Goal: Information Seeking & Learning: Learn about a topic

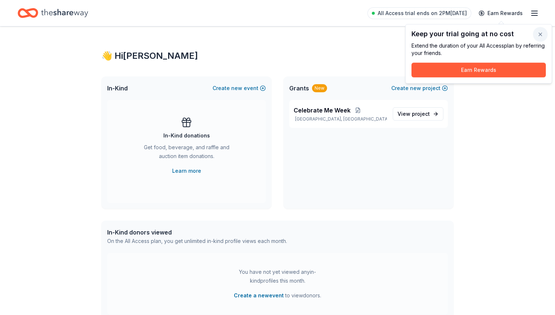
click at [541, 35] on button "button" at bounding box center [540, 34] width 15 height 15
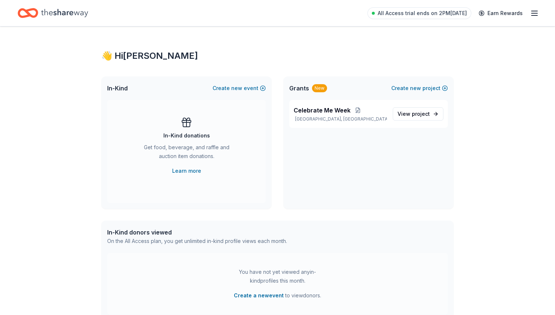
click at [537, 14] on icon "button" at bounding box center [534, 13] width 9 height 9
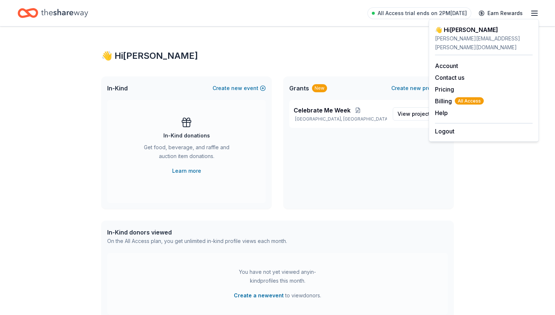
click at [399, 44] on div "👋 Hi Brandon In-Kind Create new event In-Kind donations Get food, beverage, and…" at bounding box center [278, 236] width 376 height 420
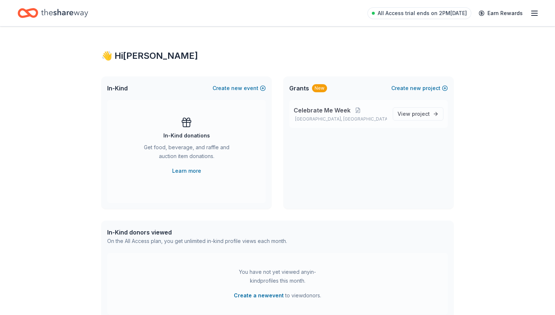
click at [334, 113] on span "Celebrate Me Week" at bounding box center [322, 110] width 57 height 9
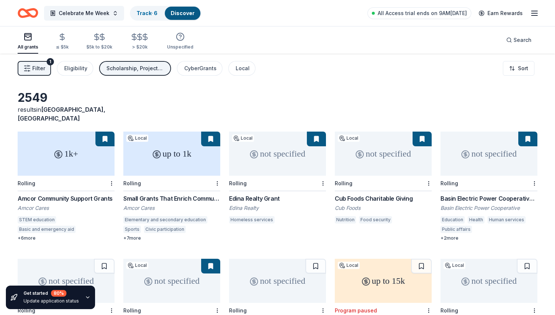
click at [145, 73] on button "Scholarship, Projects & programming, General operations, Capital, Research, Tra…" at bounding box center [135, 68] width 72 height 15
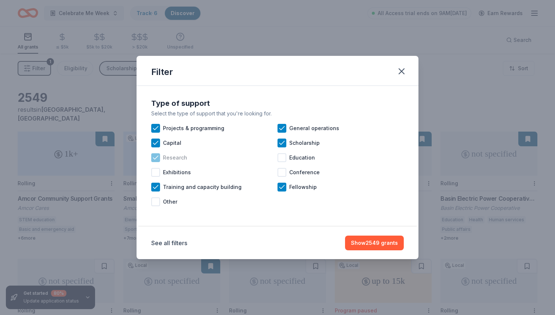
click at [155, 158] on icon at bounding box center [155, 157] width 7 height 7
click at [155, 141] on icon at bounding box center [155, 142] width 7 height 7
click at [155, 127] on icon at bounding box center [155, 127] width 7 height 7
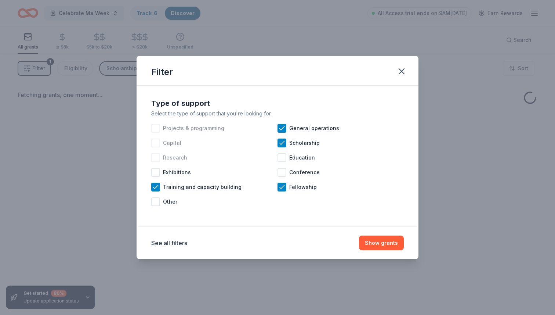
click at [157, 144] on div at bounding box center [155, 142] width 9 height 9
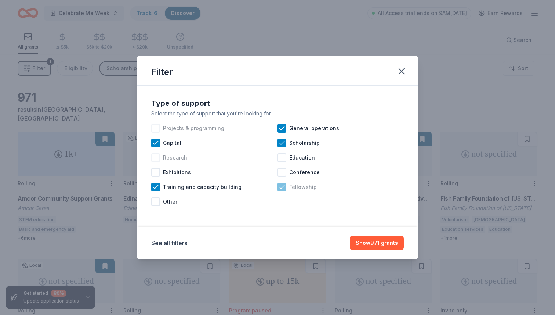
click at [280, 189] on icon at bounding box center [281, 186] width 7 height 7
click at [159, 129] on div at bounding box center [155, 128] width 9 height 9
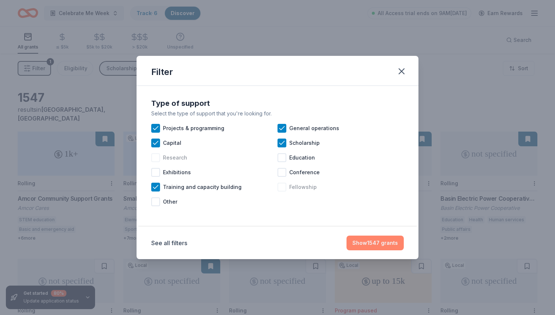
click at [376, 245] on button "Show 1547 grants" at bounding box center [375, 242] width 57 height 15
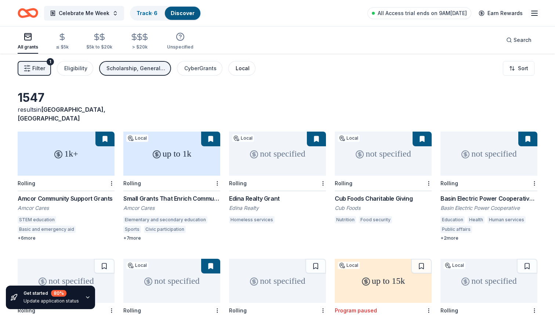
click at [239, 72] on div "Local" at bounding box center [243, 68] width 14 height 9
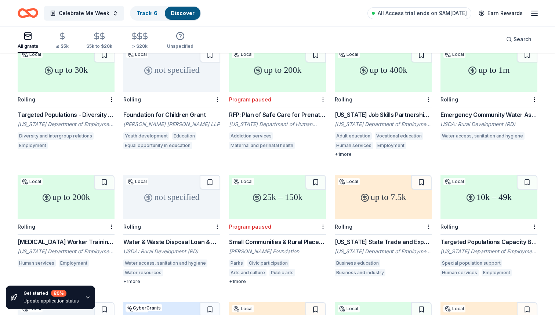
scroll to position [222, 0]
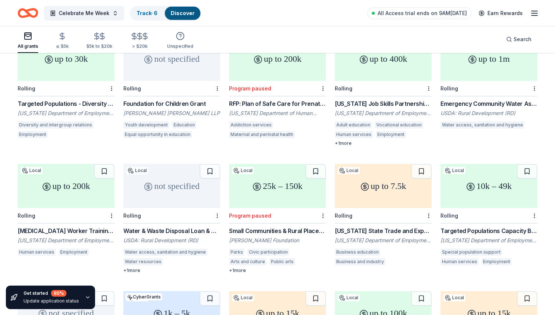
click at [272, 196] on div "25k – 150k" at bounding box center [277, 186] width 97 height 44
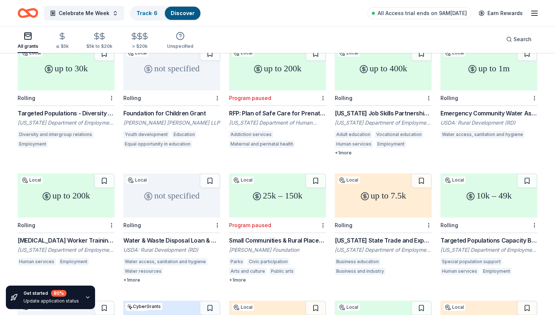
scroll to position [217, 0]
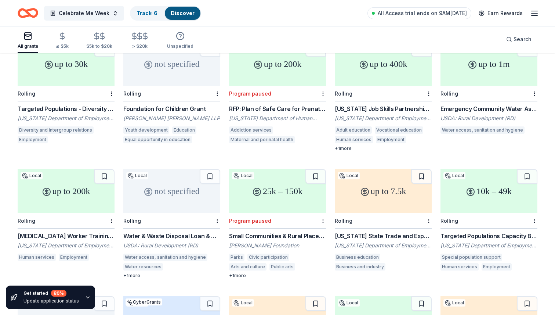
click at [85, 194] on div "up to 200k" at bounding box center [66, 191] width 97 height 44
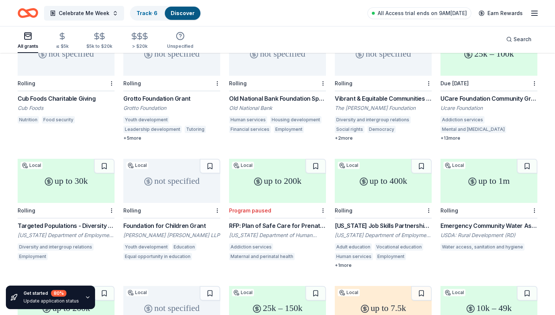
scroll to position [97, 0]
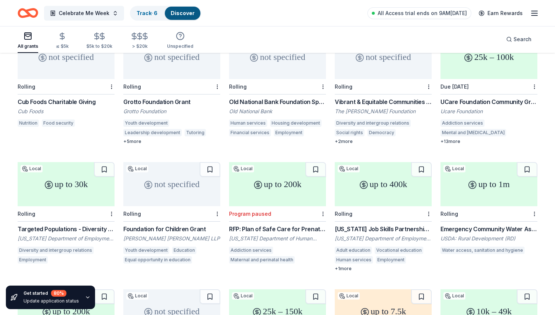
click at [171, 194] on div "not specified" at bounding box center [171, 184] width 97 height 44
click at [32, 9] on icon "Home" at bounding box center [31, 12] width 11 height 7
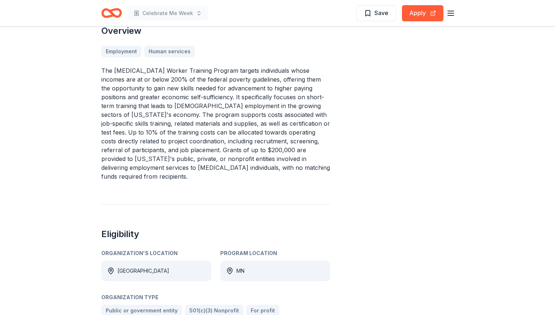
scroll to position [196, 0]
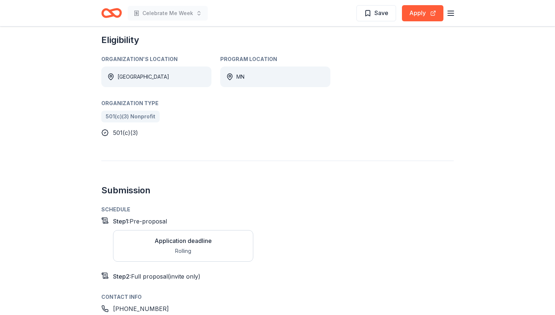
scroll to position [419, 0]
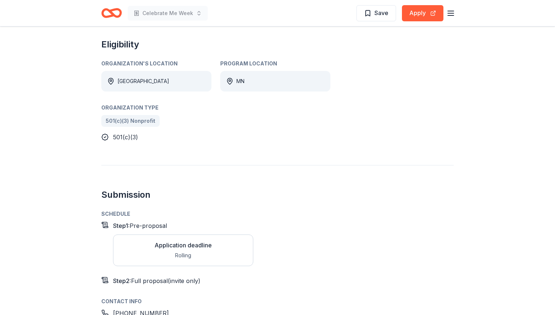
click at [193, 240] on div "Application deadline" at bounding box center [183, 244] width 57 height 9
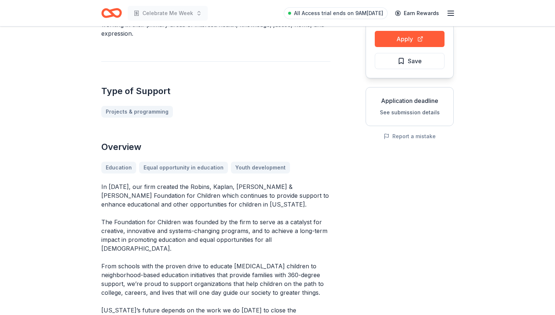
scroll to position [77, 0]
click at [413, 37] on button "Apply" at bounding box center [410, 40] width 70 height 16
click at [381, 130] on div "Apply Save Application deadline See submission details Report a mistake" at bounding box center [410, 82] width 88 height 120
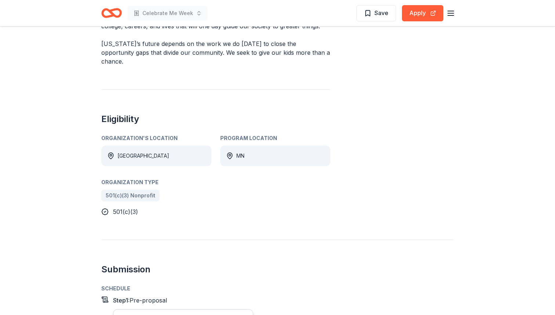
scroll to position [477, 0]
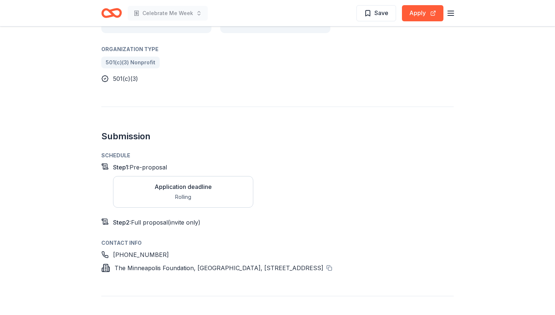
drag, startPoint x: 115, startPoint y: 241, endPoint x: 200, endPoint y: 243, distance: 85.6
click at [200, 264] on span "The Minneapolis Foundation, [GEOGRAPHIC_DATA], [STREET_ADDRESS]" at bounding box center [219, 267] width 209 height 7
drag, startPoint x: 115, startPoint y: 239, endPoint x: 148, endPoint y: 239, distance: 33.4
click at [148, 264] on span "The Minneapolis Foundation, [GEOGRAPHIC_DATA], [STREET_ADDRESS]" at bounding box center [219, 267] width 209 height 7
click at [332, 265] on button at bounding box center [329, 268] width 6 height 6
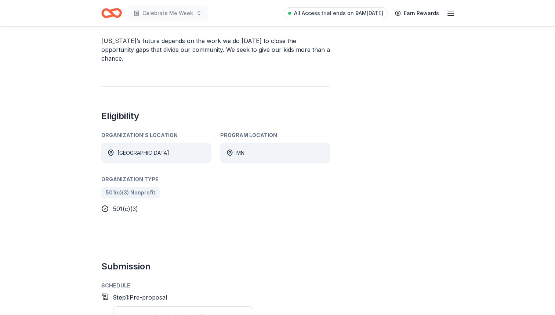
scroll to position [0, 0]
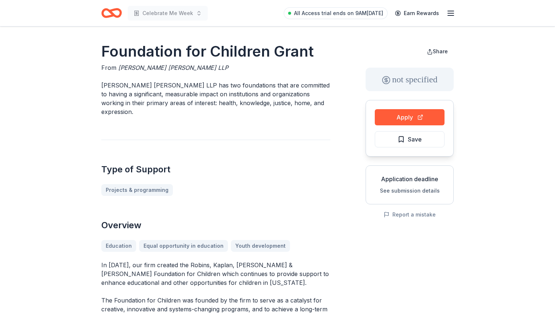
drag, startPoint x: 103, startPoint y: 49, endPoint x: 307, endPoint y: 49, distance: 204.1
click at [307, 49] on h1 "Foundation for Children Grant" at bounding box center [215, 51] width 229 height 21
drag, startPoint x: 311, startPoint y: 51, endPoint x: 160, endPoint y: 44, distance: 151.0
click at [160, 44] on h1 "Foundation for Children Grant" at bounding box center [215, 51] width 229 height 21
click at [162, 69] on span "[PERSON_NAME] [PERSON_NAME] LLP" at bounding box center [173, 67] width 110 height 7
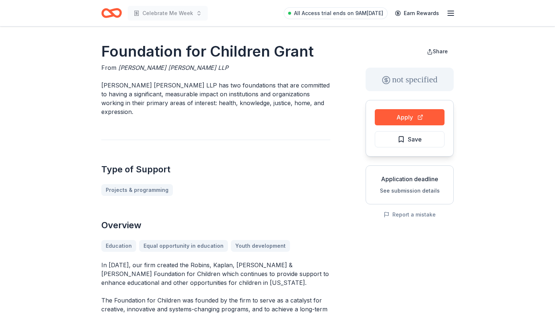
click at [137, 84] on p "[PERSON_NAME] [PERSON_NAME] LLP has two foundations that are committed to havin…" at bounding box center [215, 98] width 229 height 35
